Goal: Information Seeking & Learning: Learn about a topic

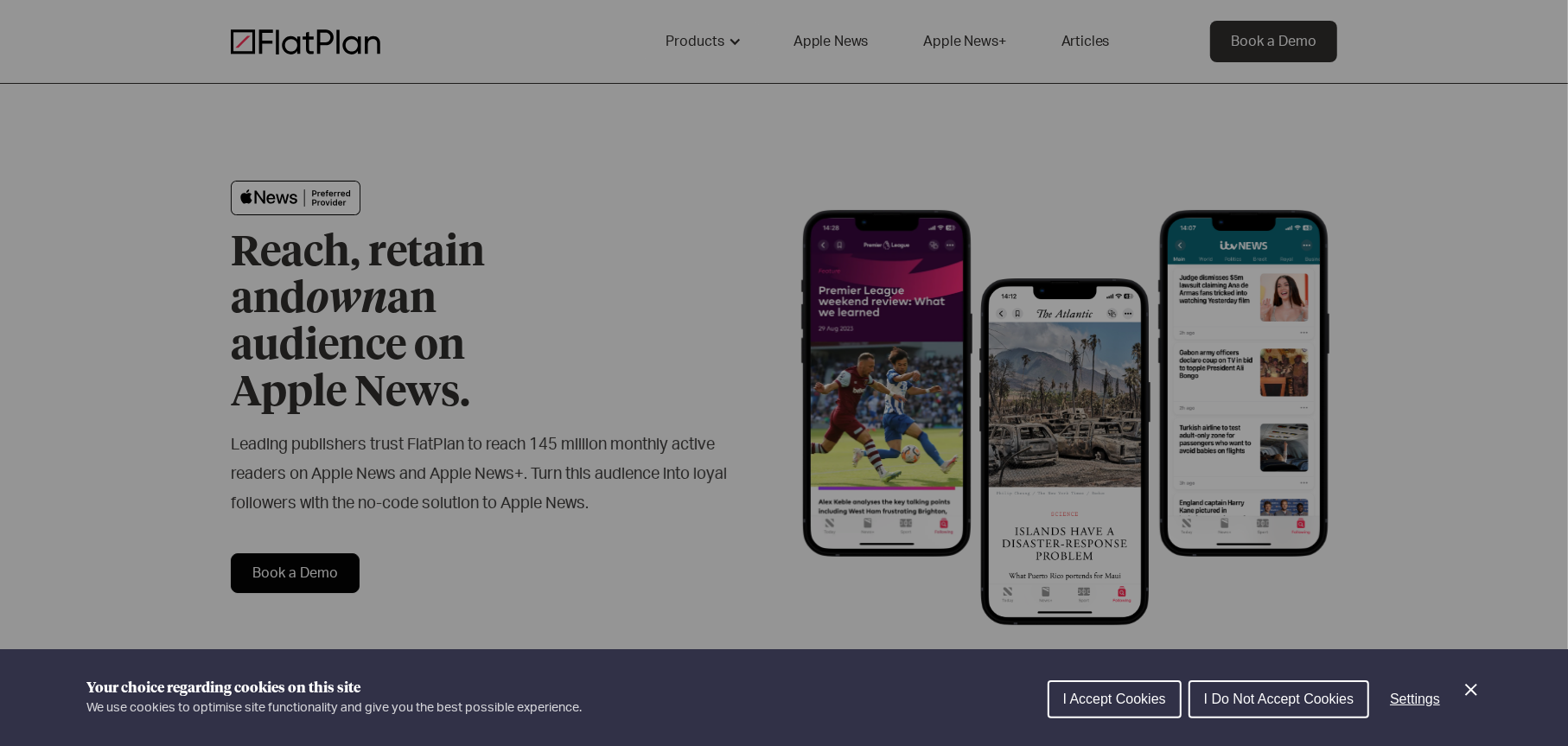
click at [617, 305] on div "Cookie preferences" at bounding box center [784, 373] width 1568 height 746
click at [1467, 690] on icon "Close Cookie Control" at bounding box center [1471, 689] width 21 height 21
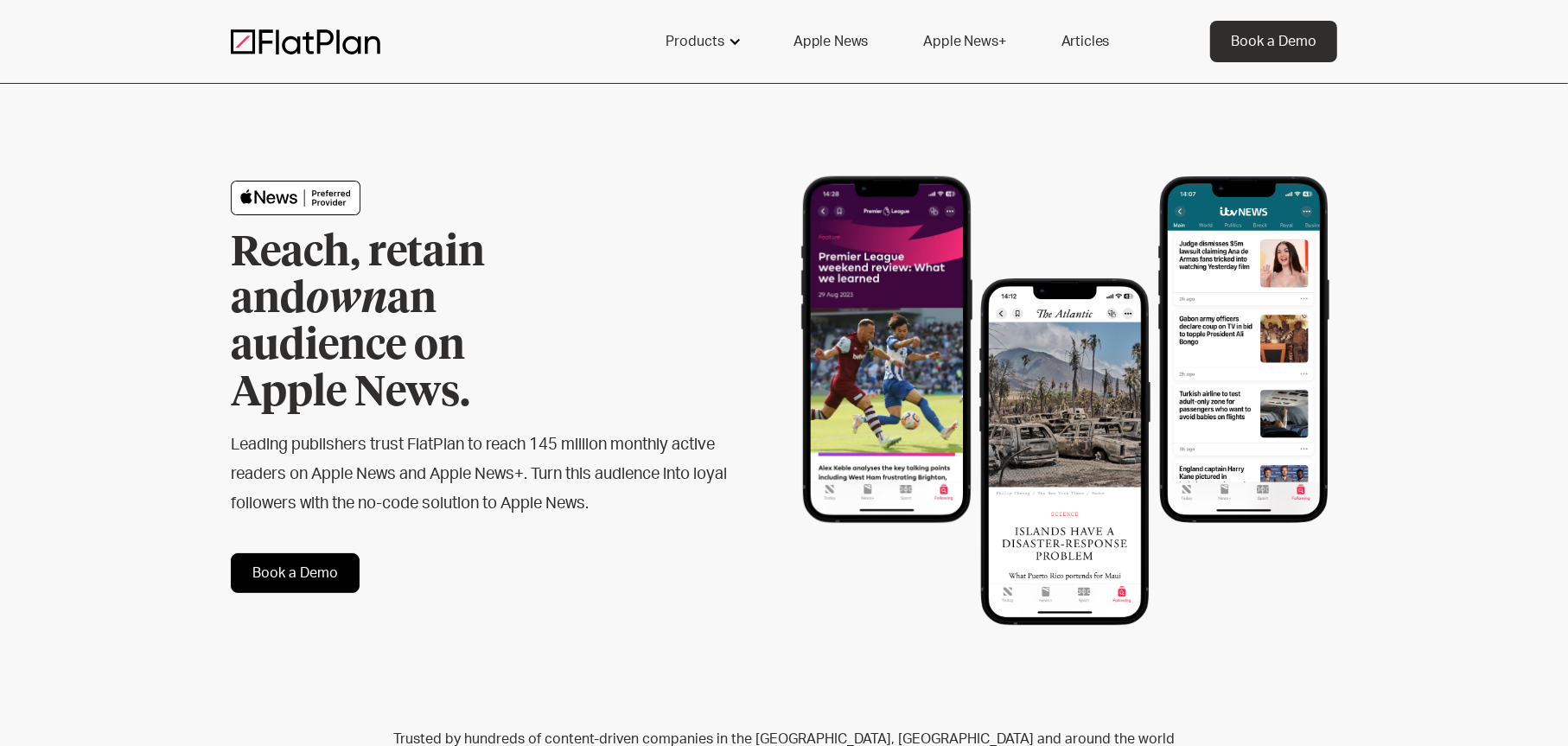
click at [720, 34] on div "Products" at bounding box center [695, 42] width 59 height 21
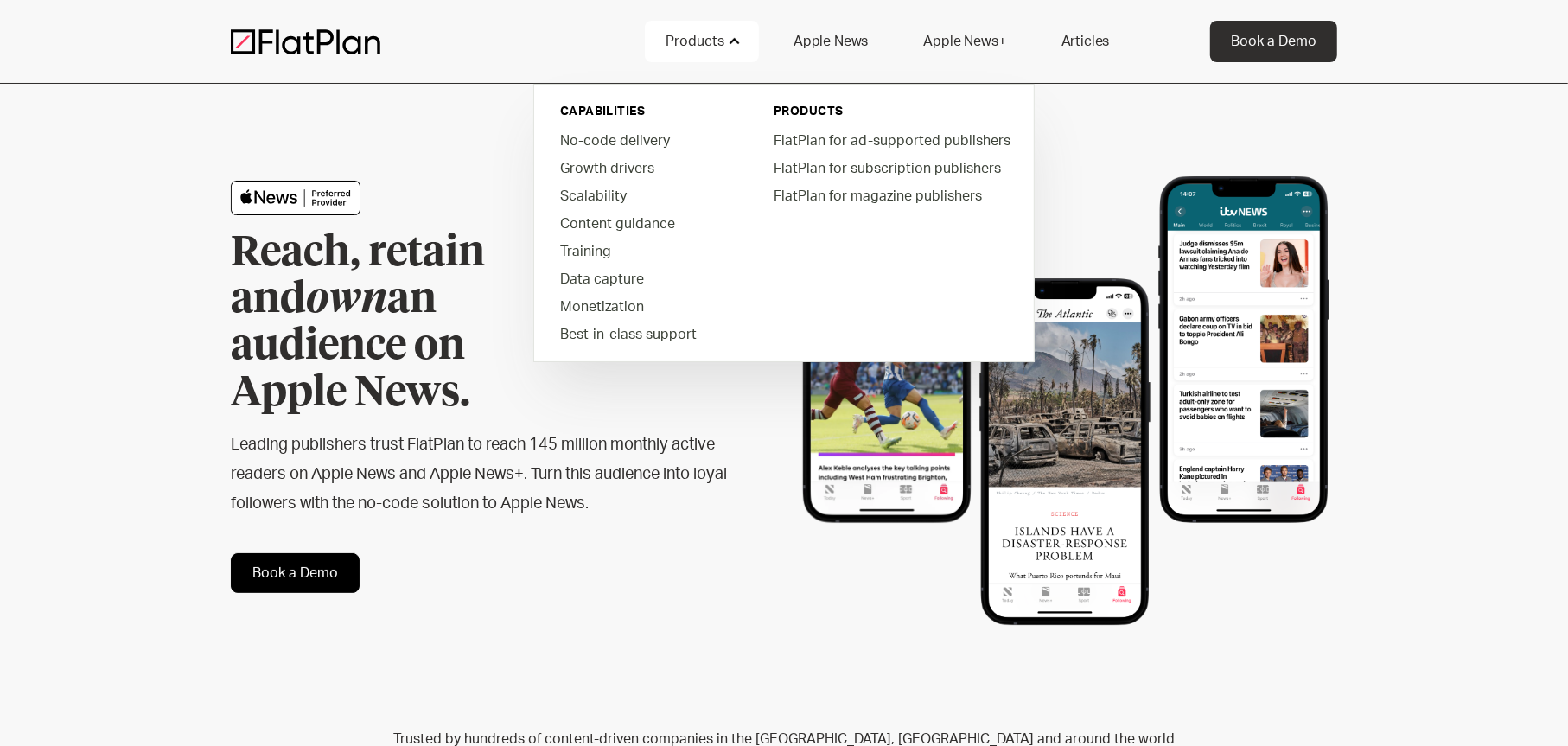
click at [826, 38] on link "Apple News" at bounding box center [831, 42] width 116 height 42
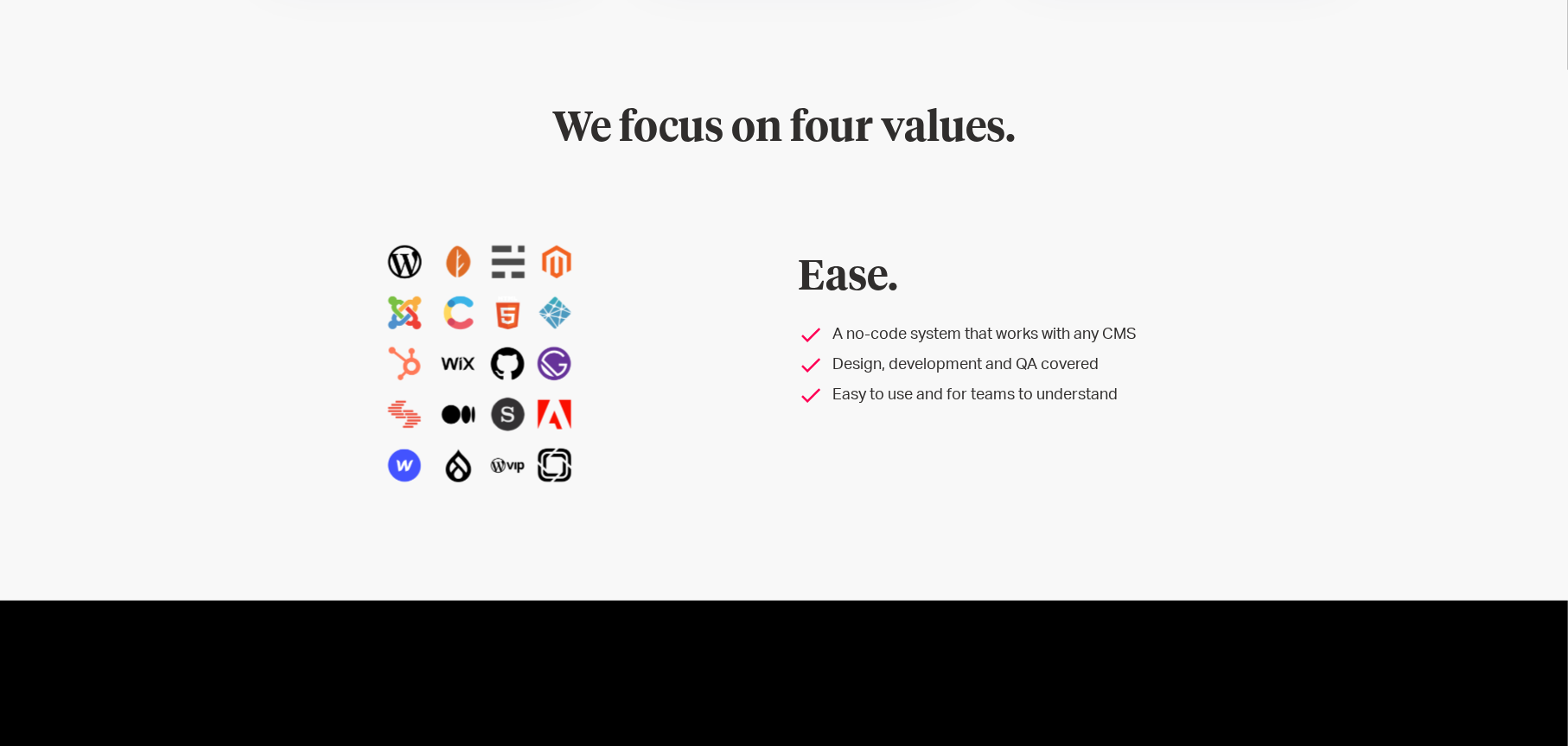
scroll to position [1642, 0]
